Goal: Find contact information: Find contact information

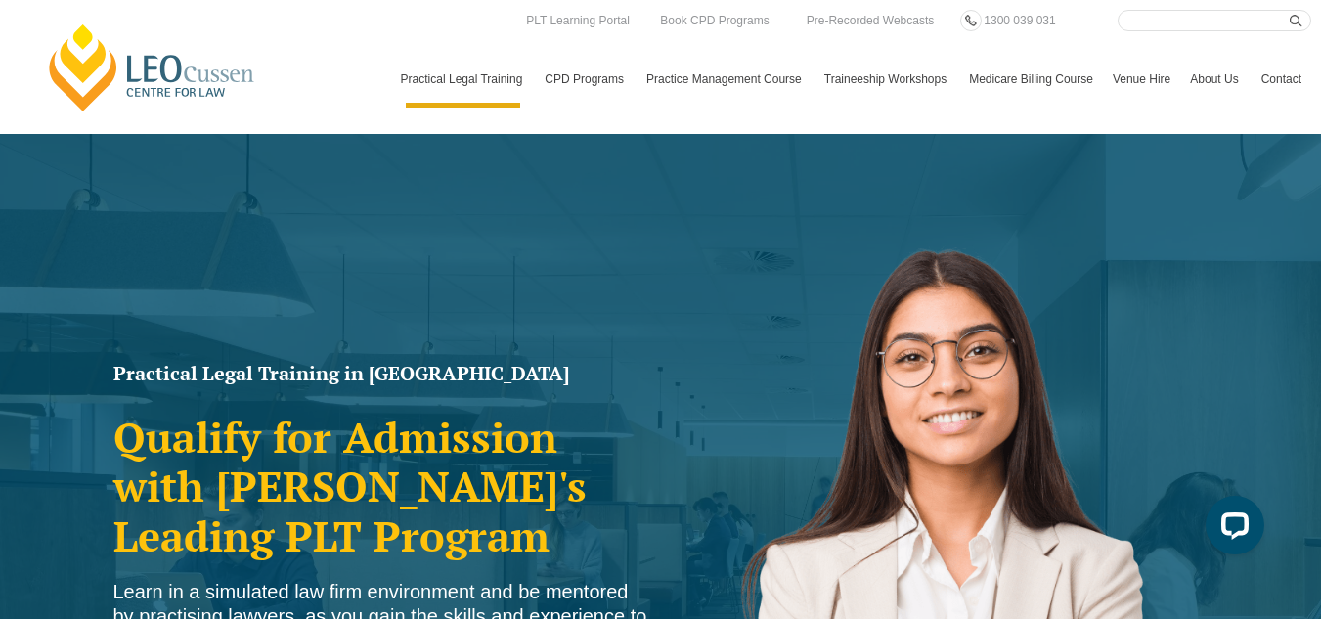
click at [1251, 105] on link "Contact" at bounding box center [1281, 79] width 60 height 57
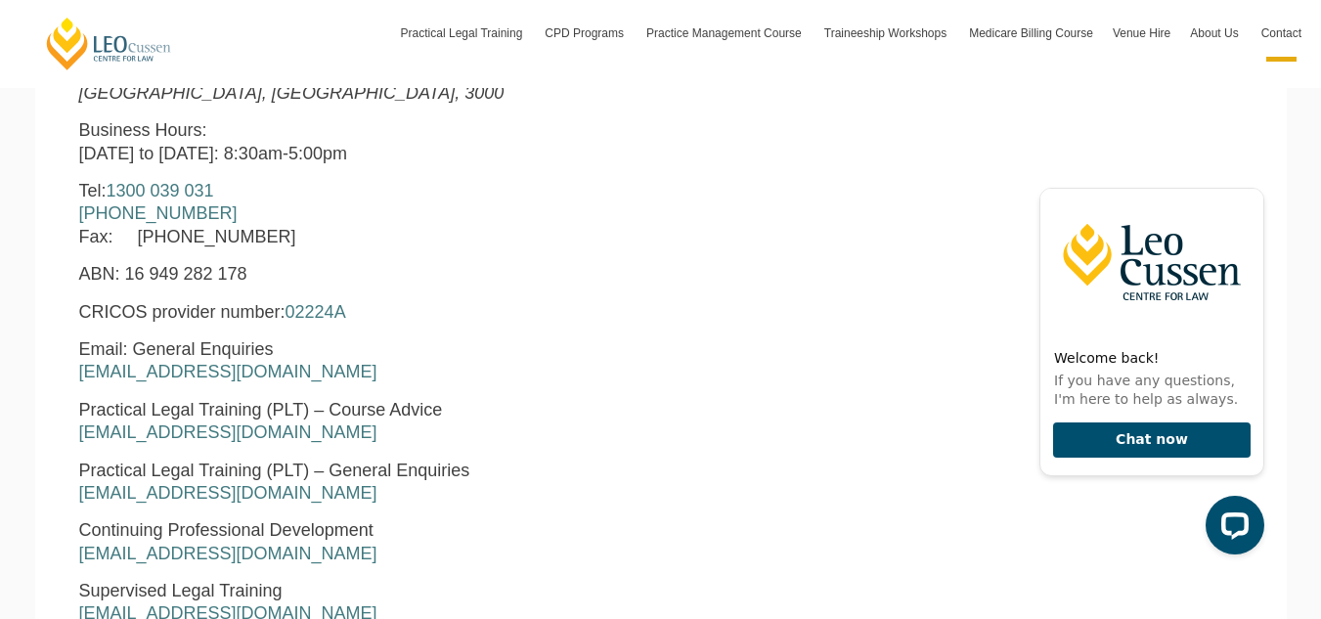
scroll to position [852, 0]
